Goal: Task Accomplishment & Management: Complete application form

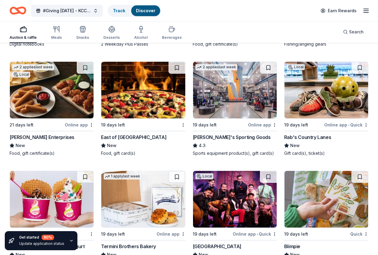
scroll to position [2689, 0]
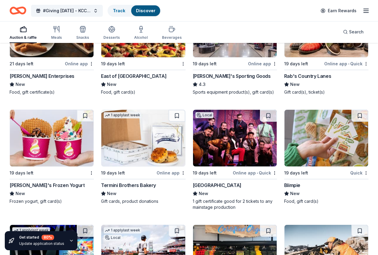
scroll to position [2880, 0]
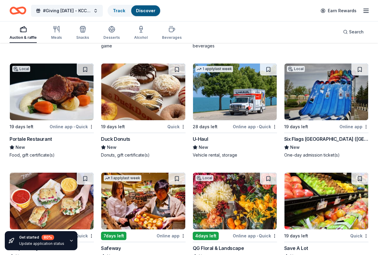
scroll to position [3105, 0]
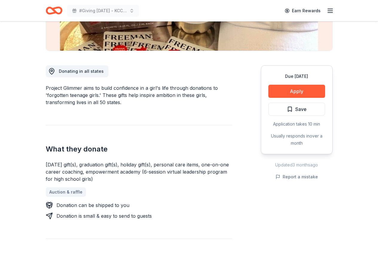
scroll to position [147, 0]
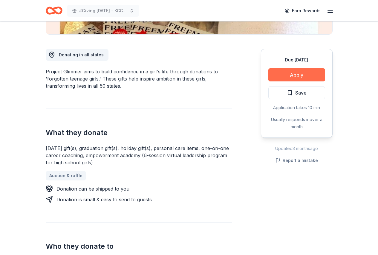
click at [299, 75] on button "Apply" at bounding box center [296, 74] width 57 height 13
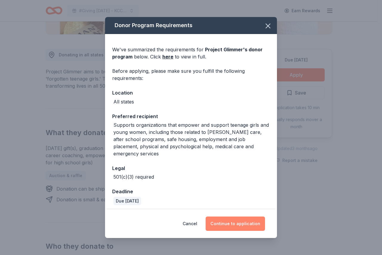
click at [225, 221] on button "Continue to application" at bounding box center [235, 224] width 59 height 14
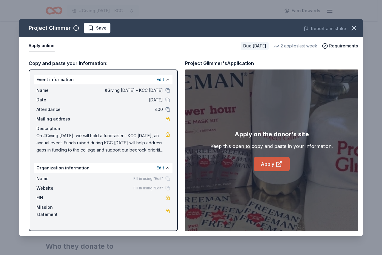
click at [267, 165] on link "Apply" at bounding box center [272, 164] width 36 height 14
click at [353, 29] on icon "button" at bounding box center [354, 28] width 4 height 4
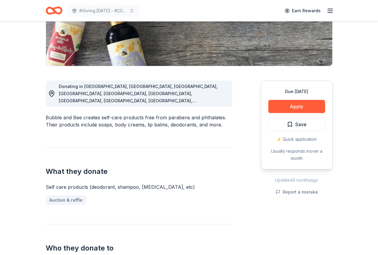
scroll to position [207, 0]
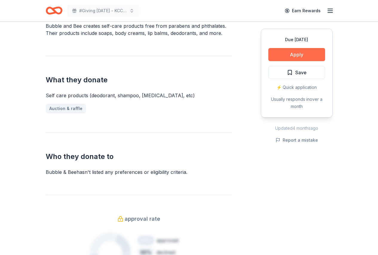
click at [292, 55] on button "Apply" at bounding box center [296, 54] width 57 height 13
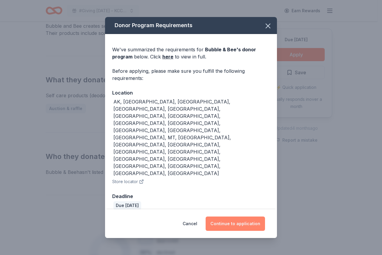
click at [247, 217] on button "Continue to application" at bounding box center [235, 224] width 59 height 14
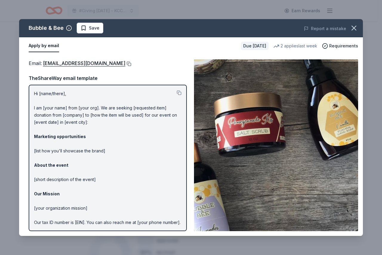
drag, startPoint x: 42, startPoint y: 64, endPoint x: 102, endPoint y: 62, distance: 59.7
click at [102, 62] on div "Email : info@bubbleandbee.com" at bounding box center [108, 63] width 158 height 8
drag, startPoint x: 42, startPoint y: 62, endPoint x: 79, endPoint y: 65, distance: 36.8
click at [79, 65] on span "Email : info@bubbleandbee.com" at bounding box center [77, 63] width 97 height 6
click at [353, 25] on icon "button" at bounding box center [354, 28] width 8 height 8
